Goal: Navigation & Orientation: Find specific page/section

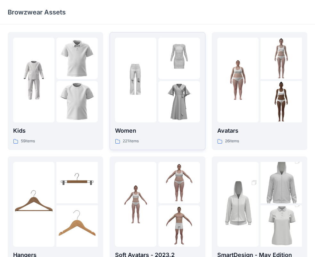
click at [151, 74] on img at bounding box center [135, 79] width 41 height 41
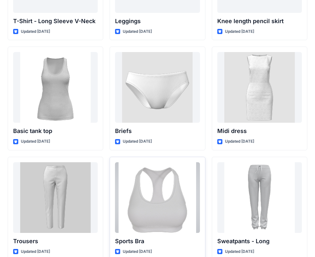
scroll to position [5254, 0]
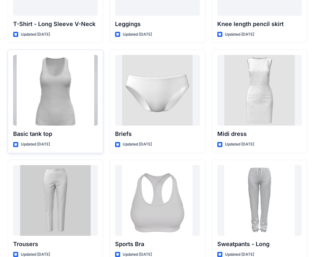
click at [70, 96] on div at bounding box center [55, 90] width 85 height 71
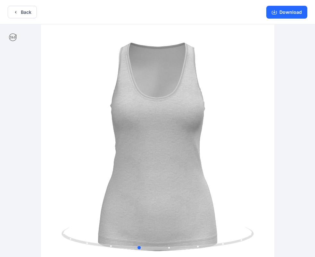
drag, startPoint x: 232, startPoint y: 110, endPoint x: 14, endPoint y: 115, distance: 217.8
click at [14, 115] on div at bounding box center [157, 140] width 315 height 233
click at [277, 12] on icon "button" at bounding box center [274, 13] width 5 height 4
